Goal: Check status

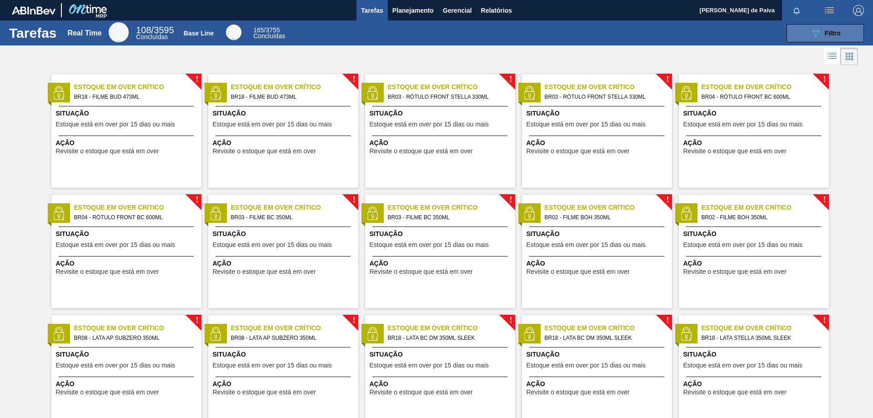
click at [831, 26] on button "089F7B8B-B2A5-4AFE-B5C0-19BA573D28AC Filtro" at bounding box center [824, 33] width 77 height 18
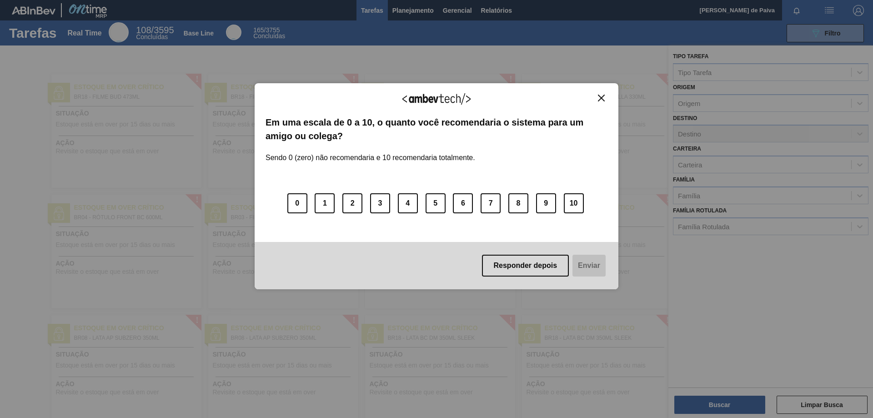
click at [602, 97] on img "Close" at bounding box center [601, 98] width 7 height 7
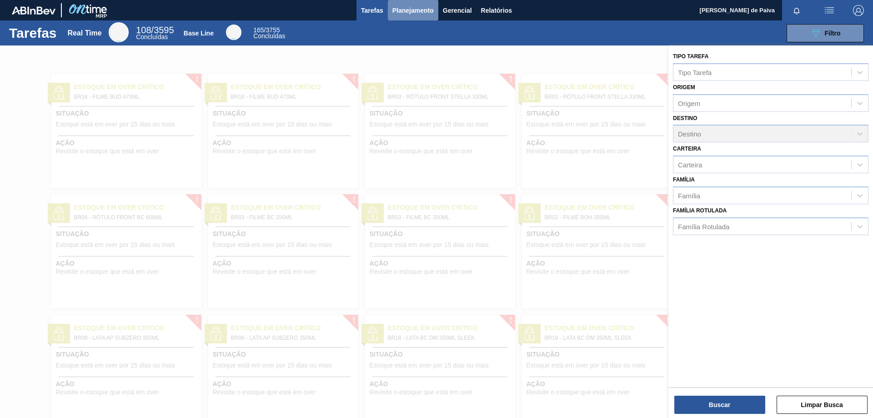
click at [412, 13] on span "Planejamento" at bounding box center [412, 10] width 41 height 11
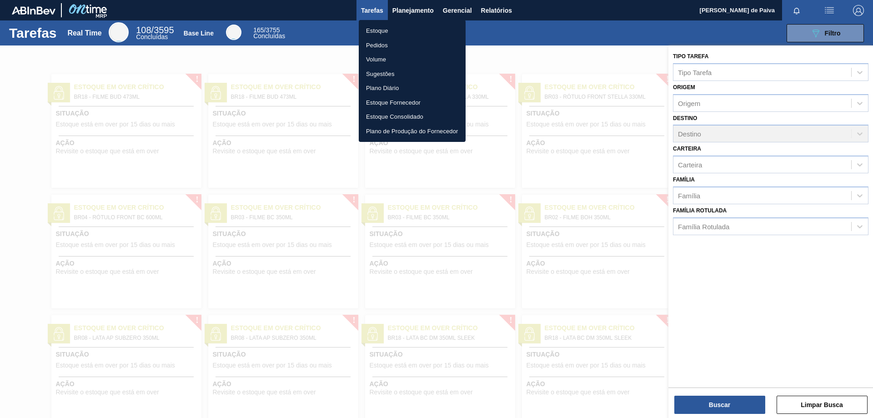
click at [394, 44] on li "Pedidos" at bounding box center [412, 45] width 107 height 15
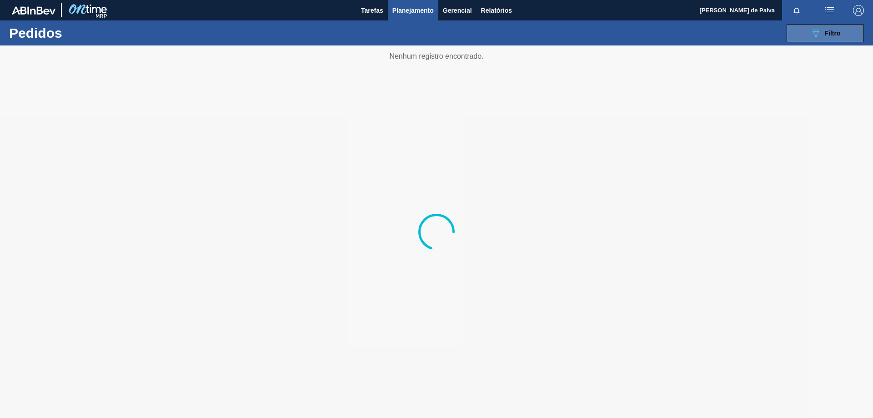
click at [838, 32] on span "Filtro" at bounding box center [833, 33] width 16 height 7
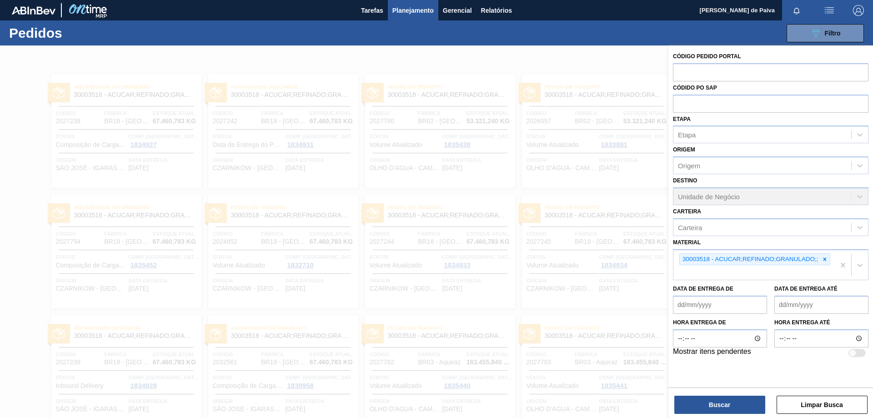
click at [140, 99] on div at bounding box center [436, 254] width 873 height 418
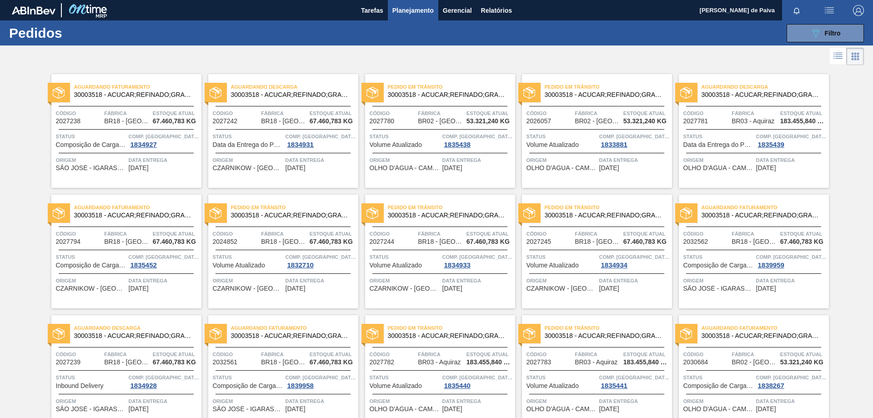
click at [141, 90] on span "Aguardando Faturamento" at bounding box center [137, 86] width 127 height 9
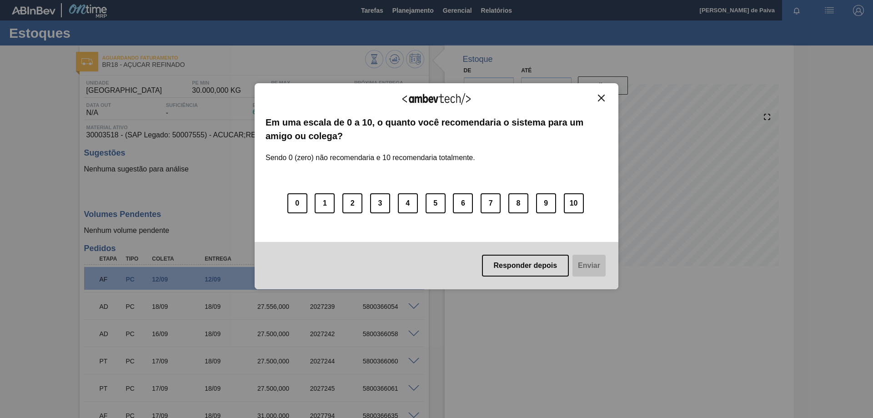
click at [606, 100] on button "Close" at bounding box center [601, 98] width 12 height 8
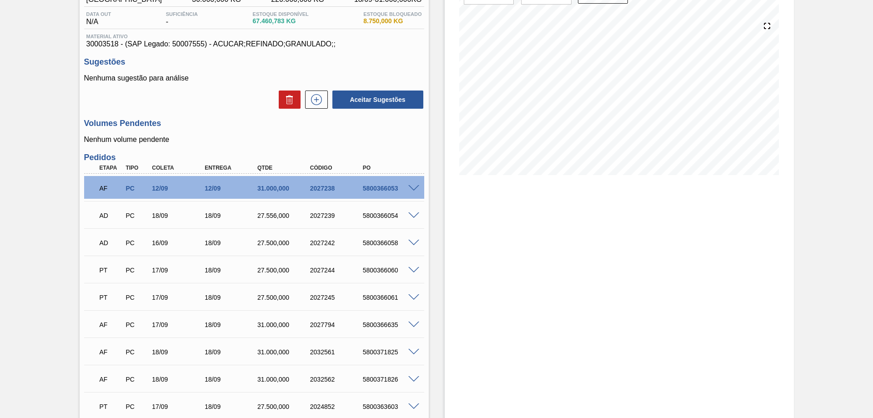
scroll to position [136, 0]
